Goal: Contribute content

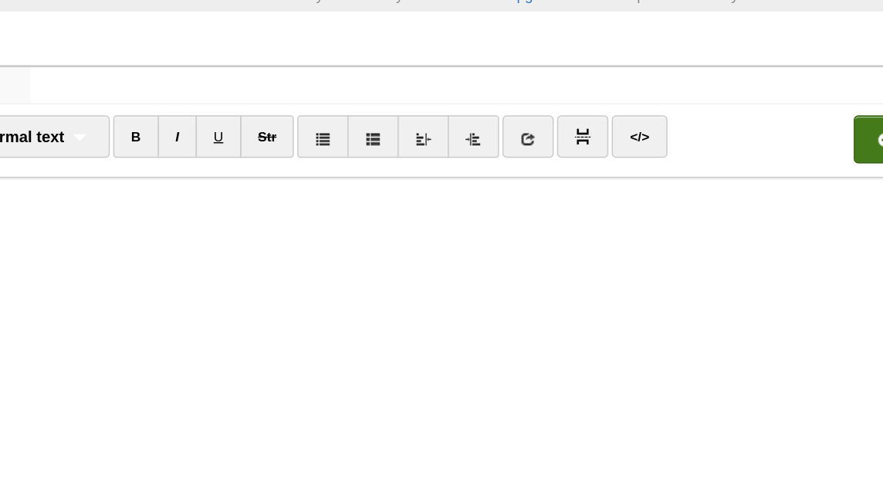
click at [714, 144] on input "file" at bounding box center [291, 149] width 1169 height 79
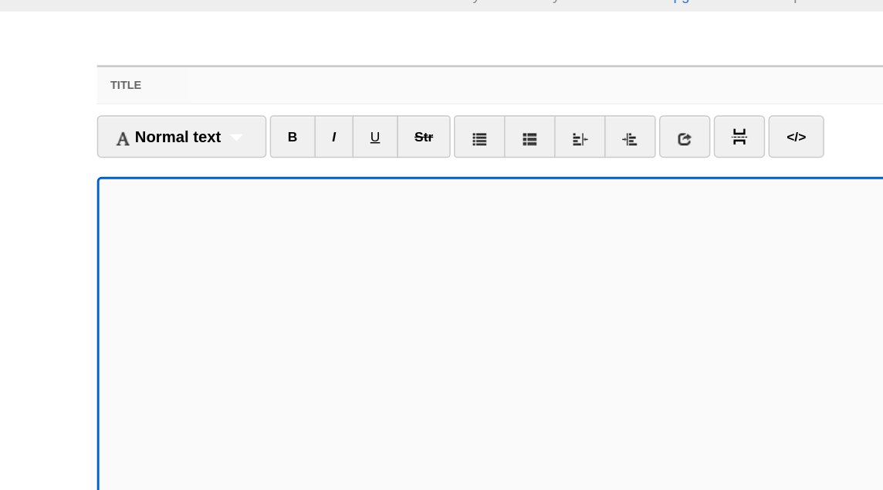
click at [253, 110] on input "Title" at bounding box center [473, 108] width 687 height 25
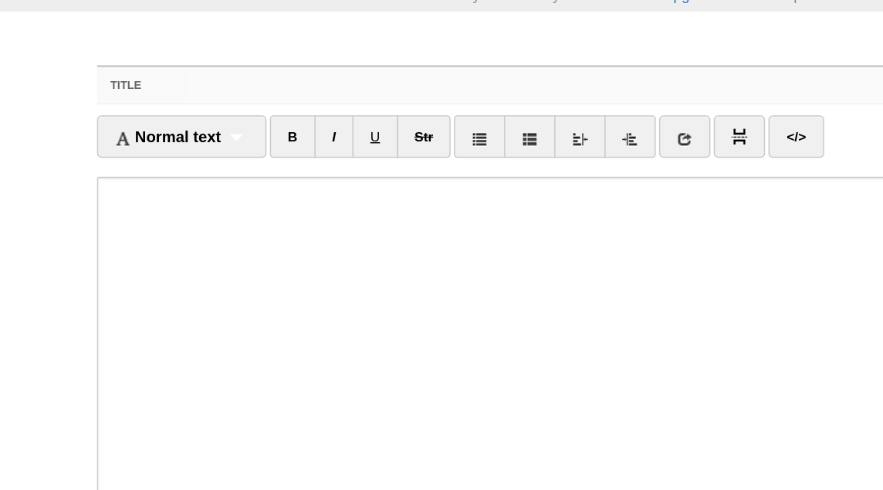
paste input "O [DEMOGRAPHIC_DATA], Follow the Sirat-e-[PERSON_NAME] Hafsah [PERSON_NAME]"
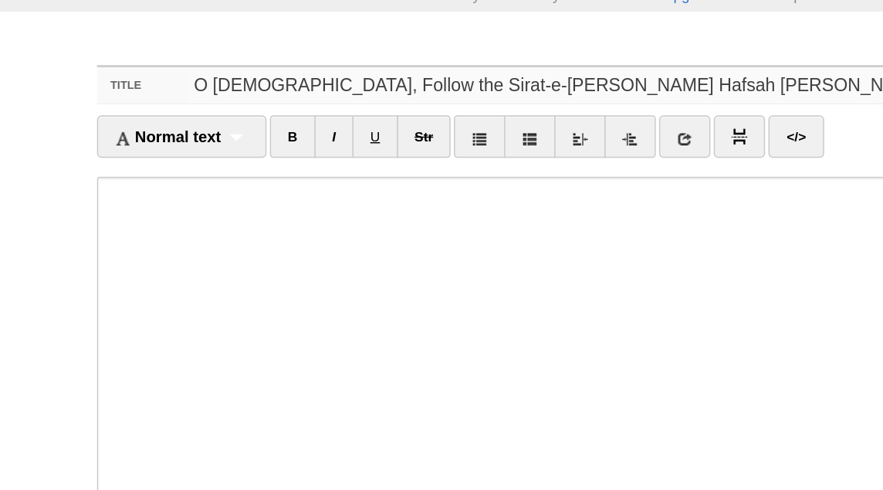
type input "O [DEMOGRAPHIC_DATA], Follow the Sirat-e-[PERSON_NAME] Hafsah [PERSON_NAME]"
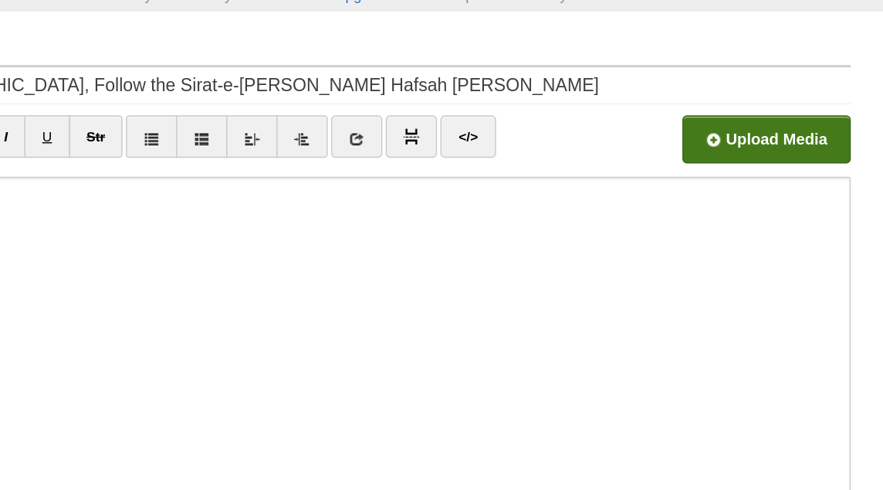
click at [727, 141] on input "file" at bounding box center [291, 149] width 1169 height 79
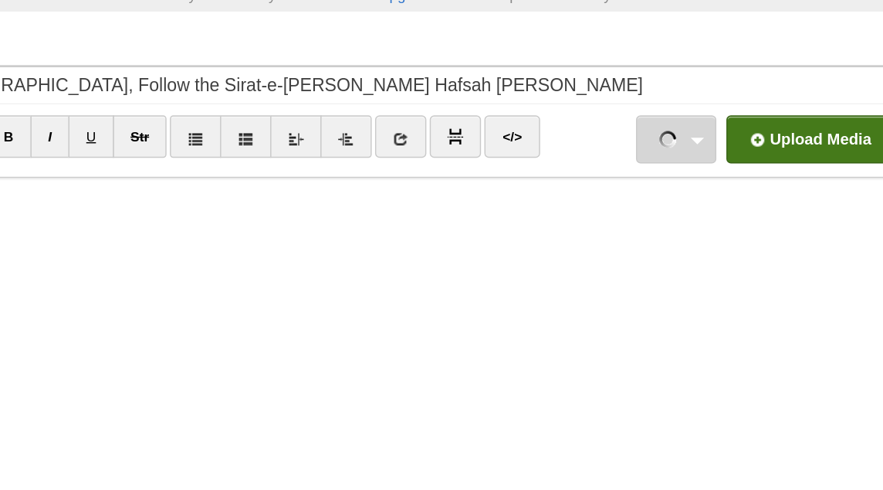
click at [685, 151] on link "O [DEMOGRAPHIC_DATA], Follow the Sirat-e-[PERSON_NAME] Hafsah [PERSON_NAME].mp3…" at bounding box center [665, 145] width 56 height 33
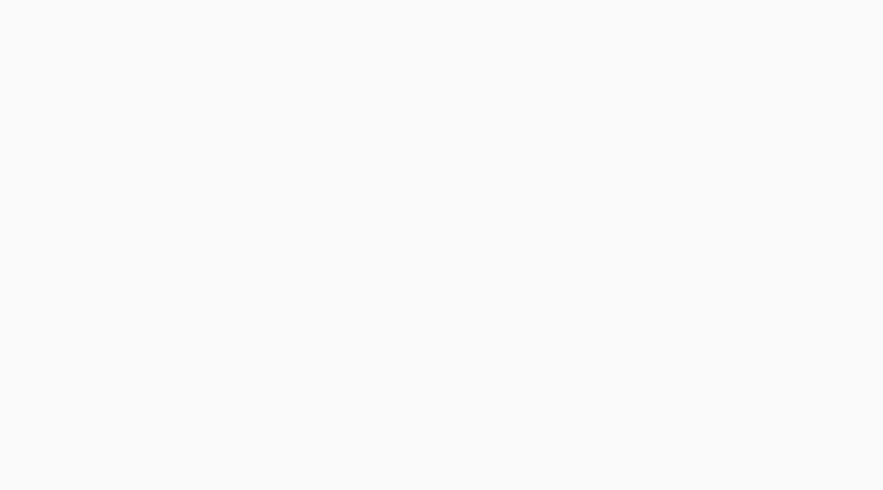
scroll to position [239, 0]
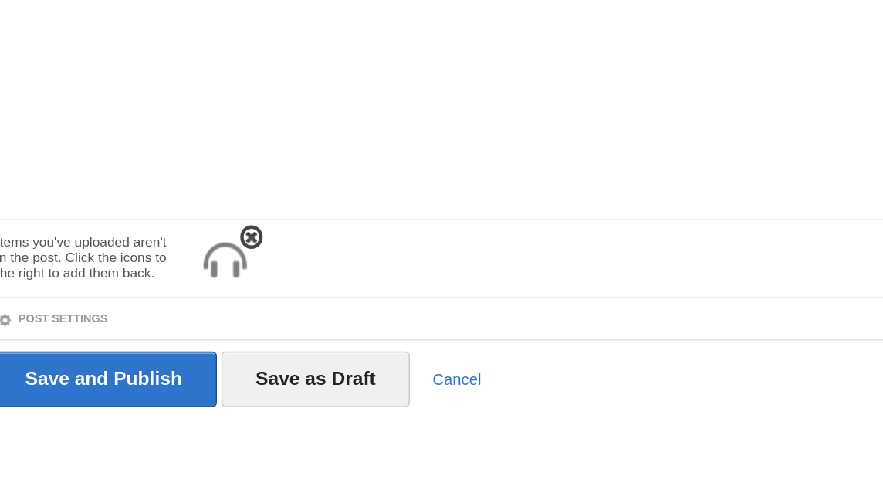
click at [240, 327] on img at bounding box center [229, 331] width 37 height 37
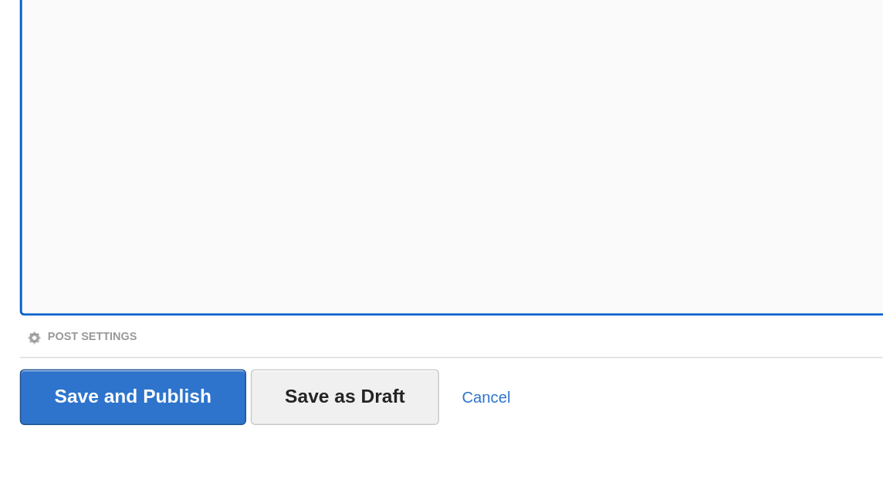
scroll to position [185, 0]
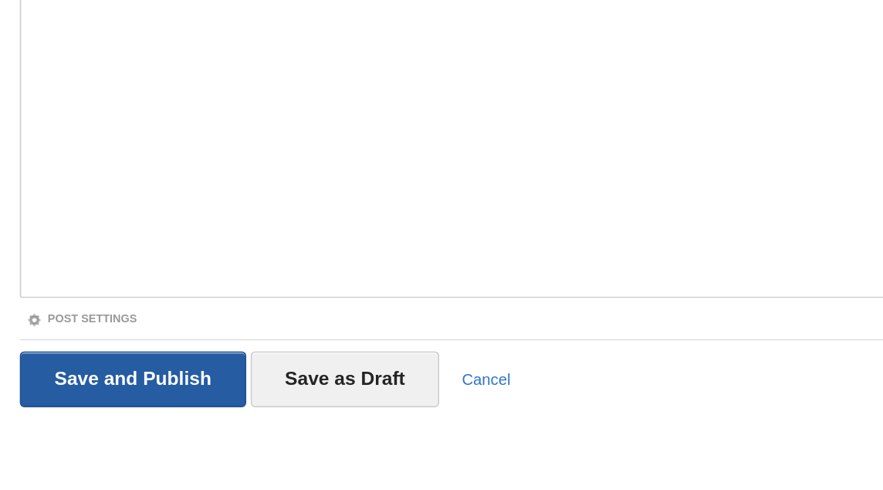
click at [188, 403] on input "Save and Publish" at bounding box center [145, 413] width 157 height 39
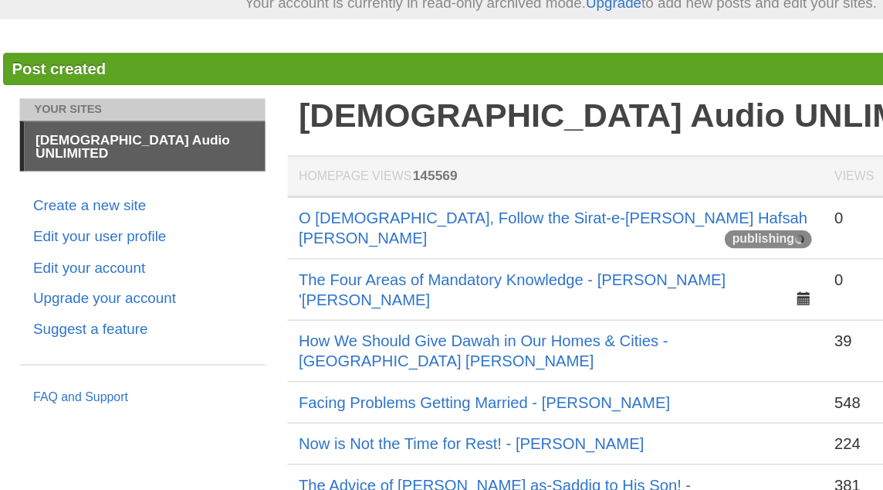
scroll to position [12, 0]
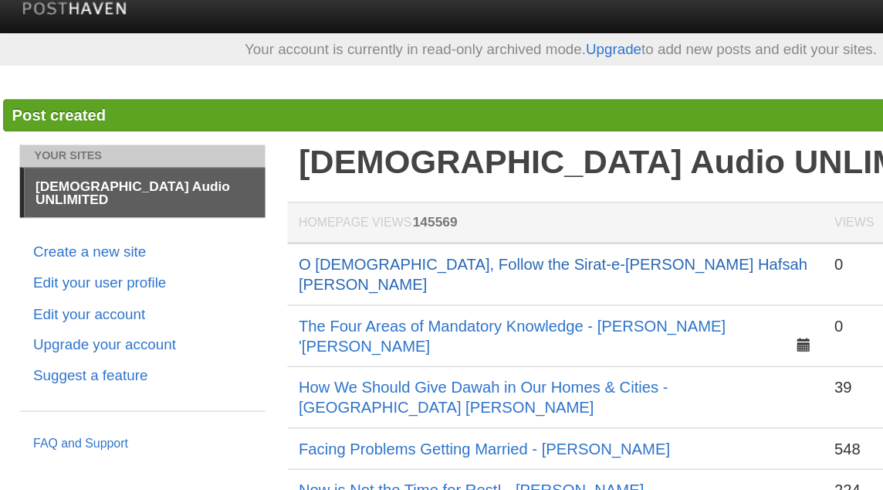
click at [467, 181] on link "O [DEMOGRAPHIC_DATA], Follow the Sirat-e-[PERSON_NAME] Hafsah [PERSON_NAME]" at bounding box center [436, 190] width 352 height 26
